Goal: Transaction & Acquisition: Book appointment/travel/reservation

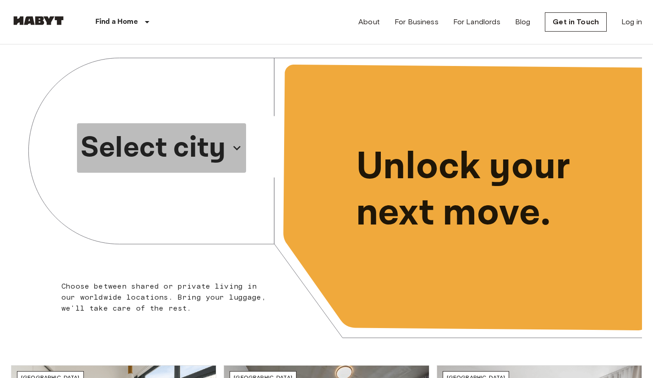
click at [230, 152] on icon "button" at bounding box center [237, 148] width 15 height 15
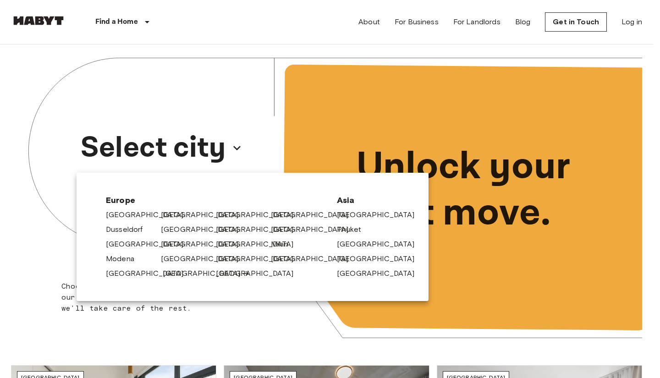
click at [199, 274] on link "[GEOGRAPHIC_DATA]" at bounding box center [206, 273] width 87 height 11
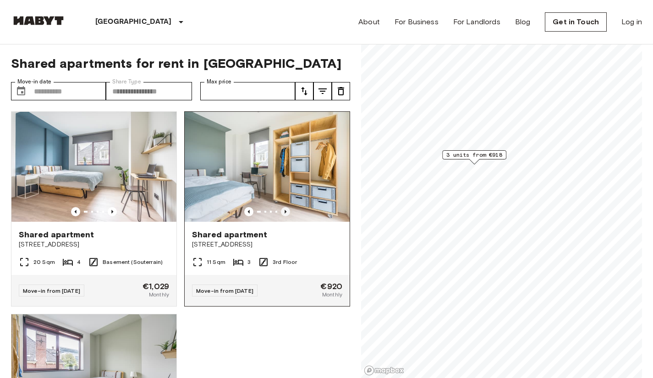
click at [283, 211] on icon "Previous image" at bounding box center [285, 211] width 9 height 9
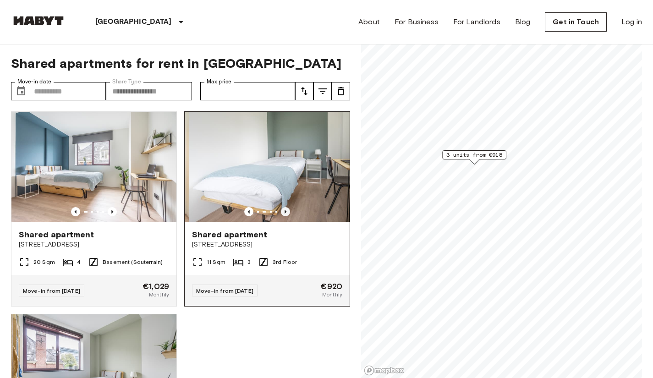
click at [283, 211] on icon "Previous image" at bounding box center [285, 211] width 9 height 9
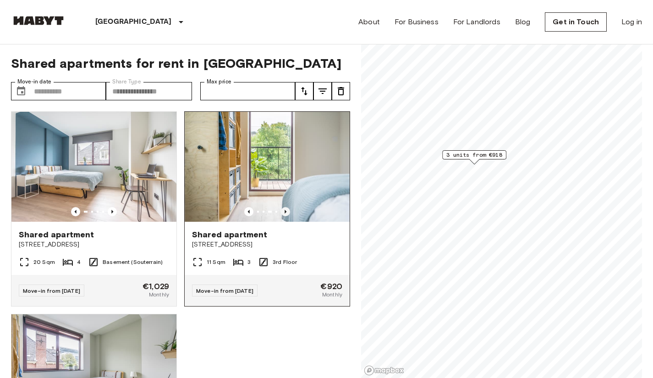
click at [283, 211] on icon "Previous image" at bounding box center [285, 211] width 9 height 9
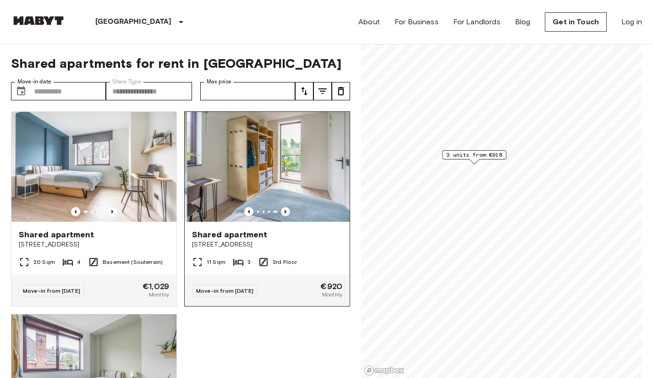
click at [283, 211] on icon "Previous image" at bounding box center [285, 211] width 9 height 9
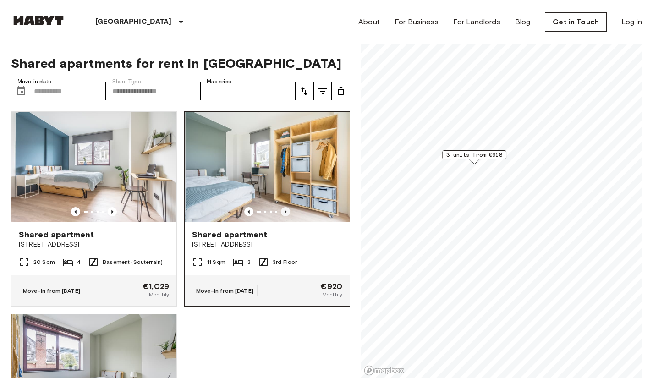
click at [283, 211] on icon "Previous image" at bounding box center [285, 211] width 9 height 9
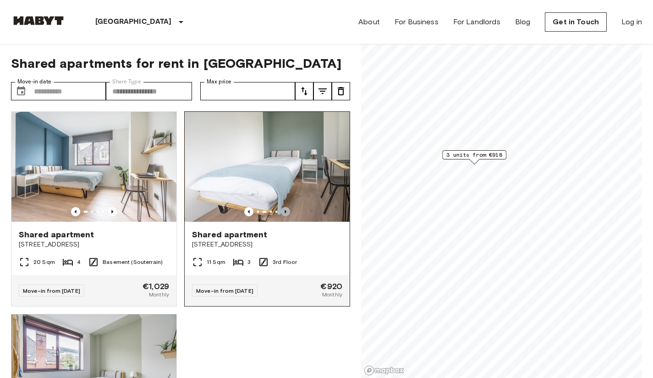
click at [283, 211] on icon "Previous image" at bounding box center [285, 211] width 9 height 9
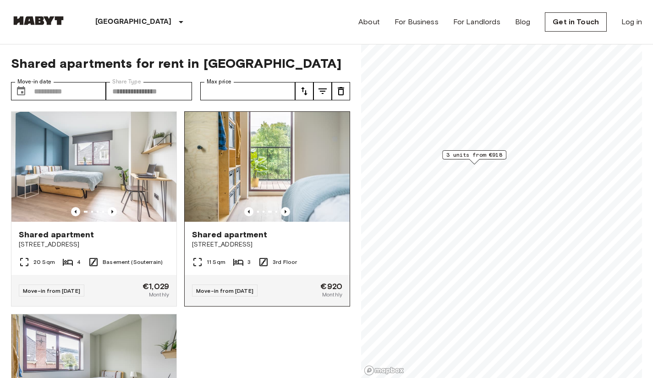
click at [311, 199] on img at bounding box center [267, 167] width 165 height 110
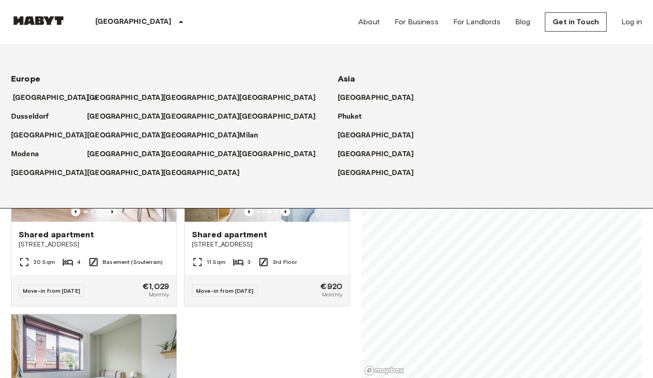
click at [43, 103] on p "[GEOGRAPHIC_DATA]" at bounding box center [51, 98] width 77 height 11
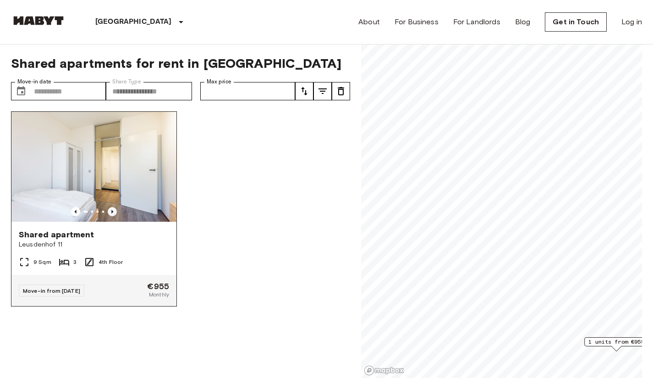
click at [113, 208] on icon "Previous image" at bounding box center [112, 211] width 9 height 9
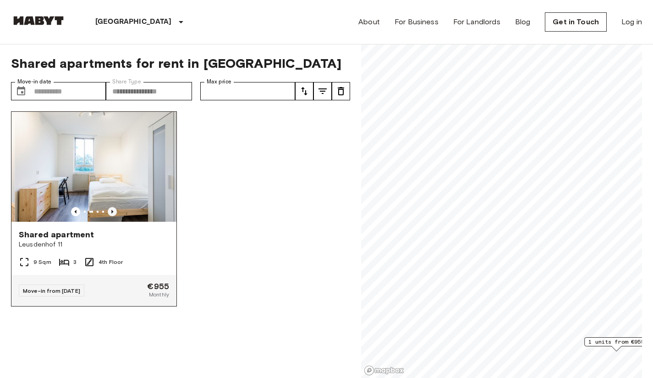
click at [113, 208] on icon "Previous image" at bounding box center [112, 211] width 9 height 9
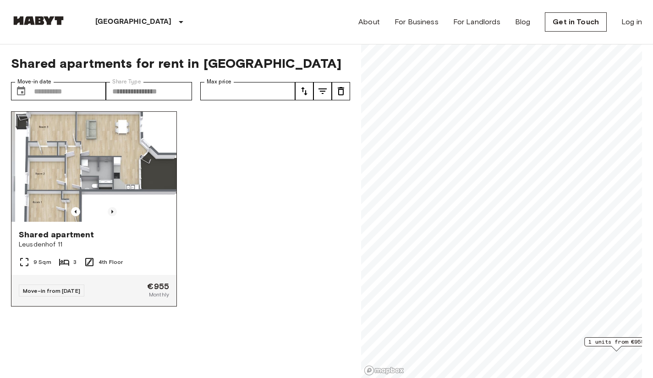
click at [113, 208] on icon "Previous image" at bounding box center [112, 211] width 9 height 9
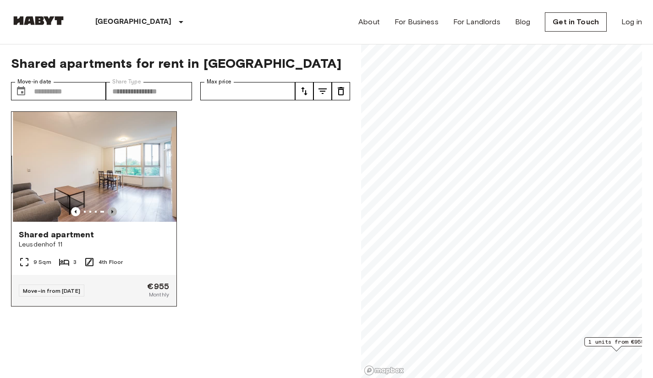
click at [113, 208] on icon "Previous image" at bounding box center [112, 211] width 9 height 9
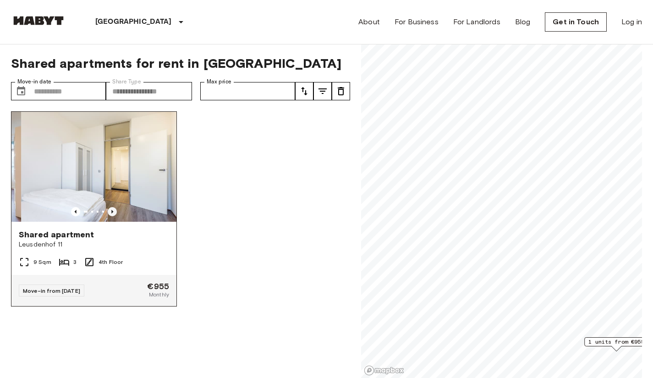
click at [113, 208] on icon "Previous image" at bounding box center [112, 211] width 9 height 9
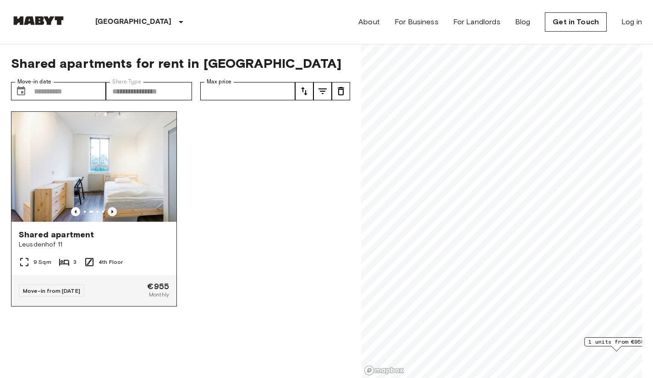
click at [113, 208] on icon "Previous image" at bounding box center [112, 211] width 9 height 9
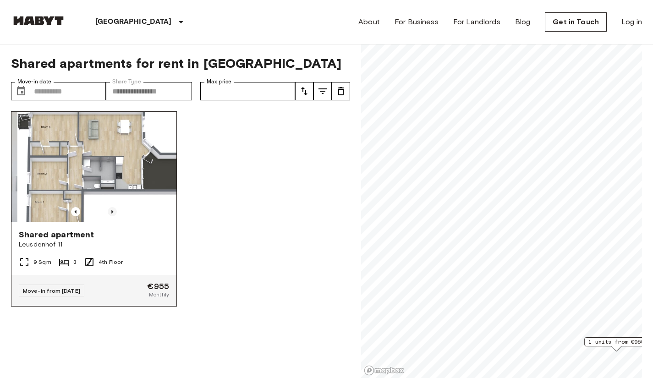
click at [113, 208] on icon "Previous image" at bounding box center [112, 211] width 9 height 9
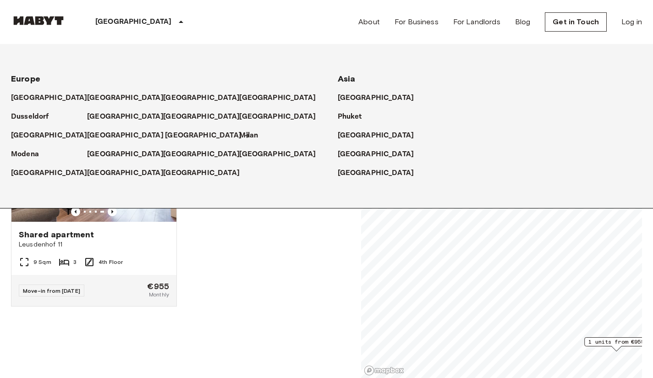
click at [165, 140] on p "[GEOGRAPHIC_DATA]" at bounding box center [203, 135] width 77 height 11
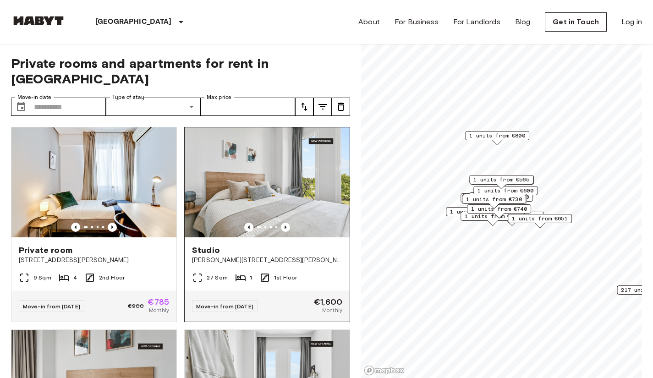
click at [273, 223] on div at bounding box center [267, 227] width 165 height 9
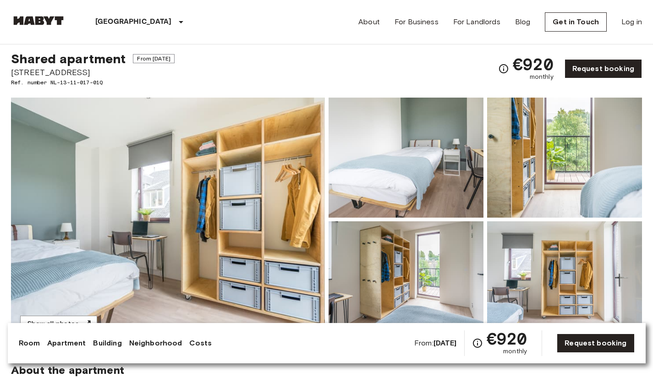
scroll to position [19, 0]
